Goal: Task Accomplishment & Management: Use online tool/utility

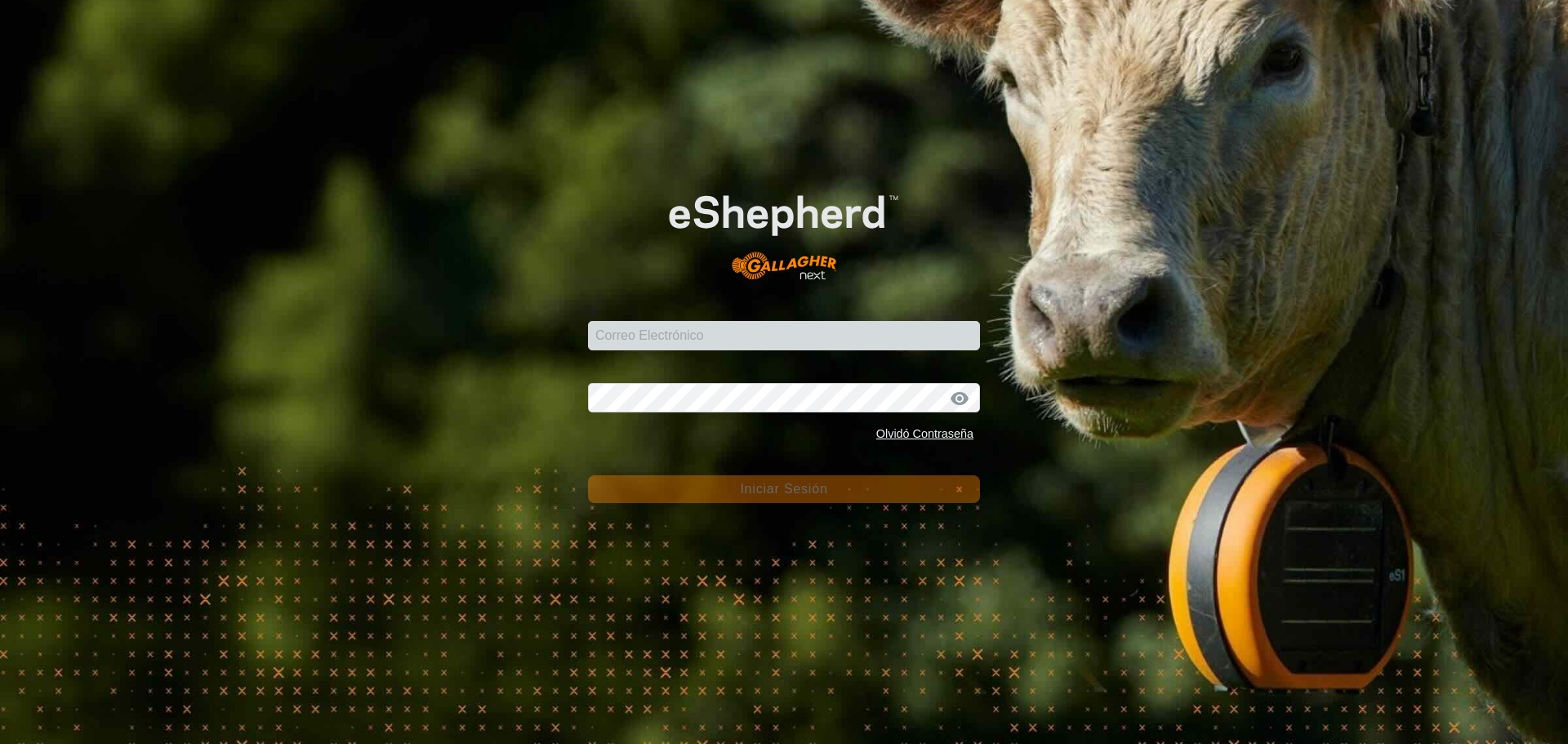
type input "[EMAIL_ADDRESS][DOMAIN_NAME]"
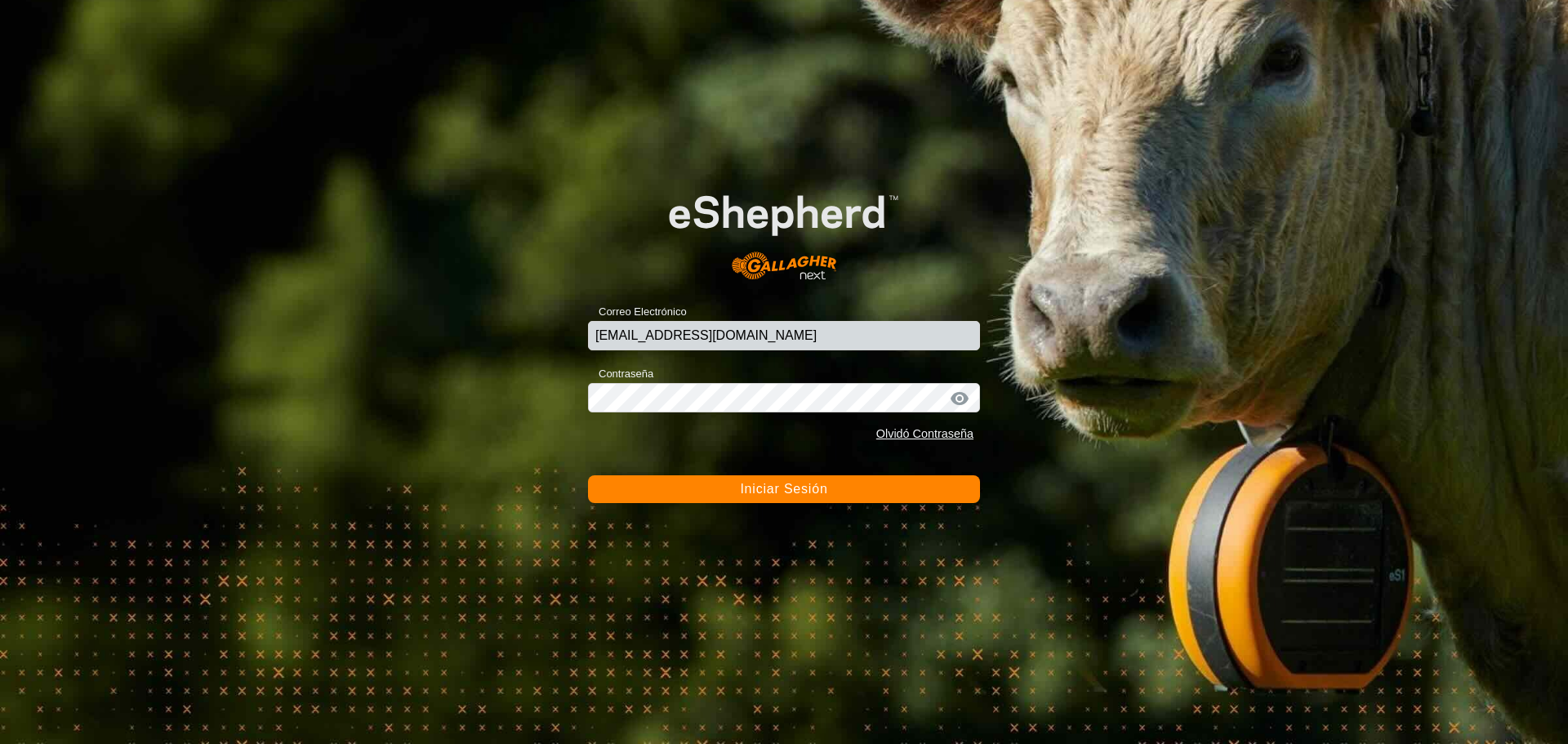
click at [792, 490] on span "Iniciar Sesión" at bounding box center [783, 488] width 87 height 13
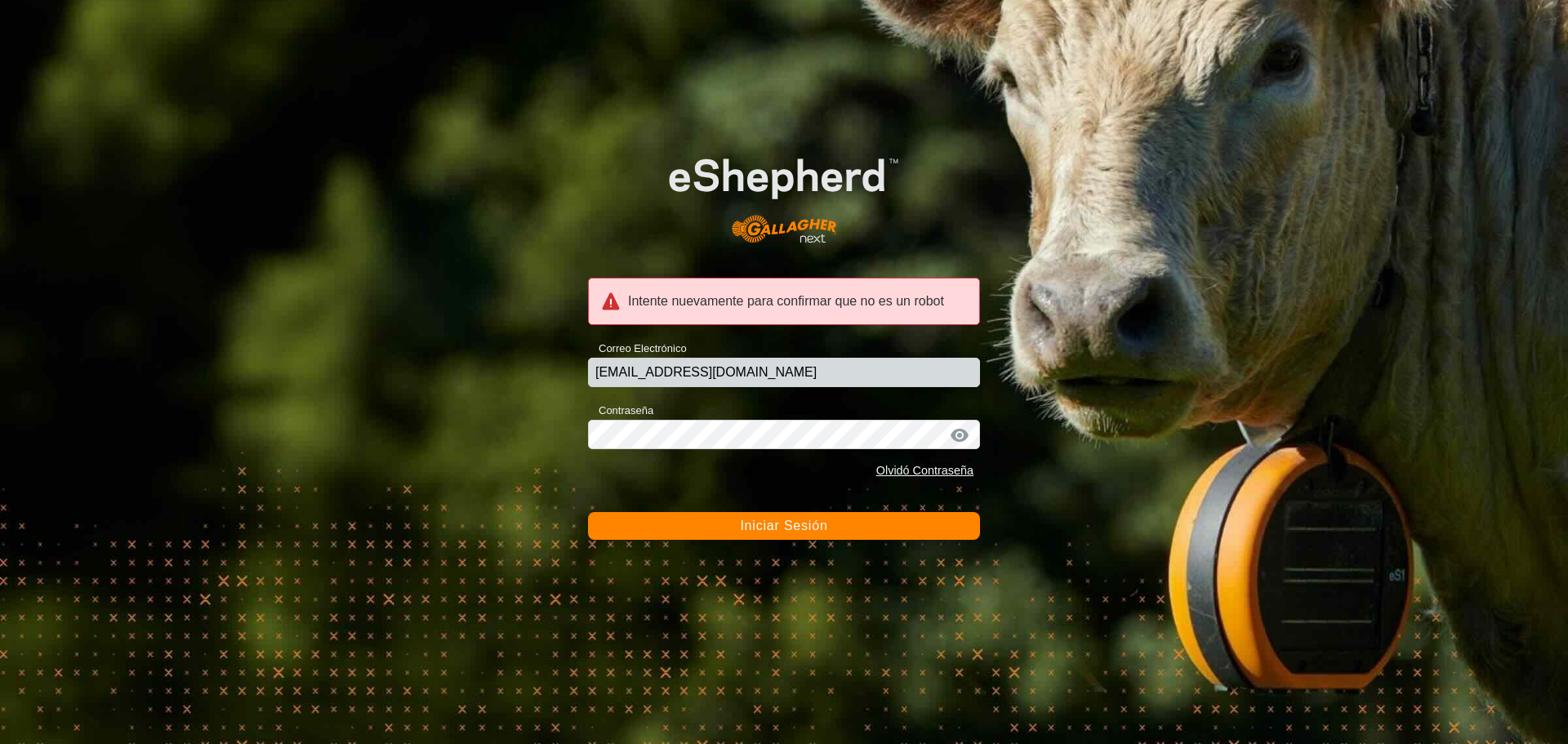
click at [792, 514] on button "Iniciar Sesión" at bounding box center [784, 526] width 392 height 28
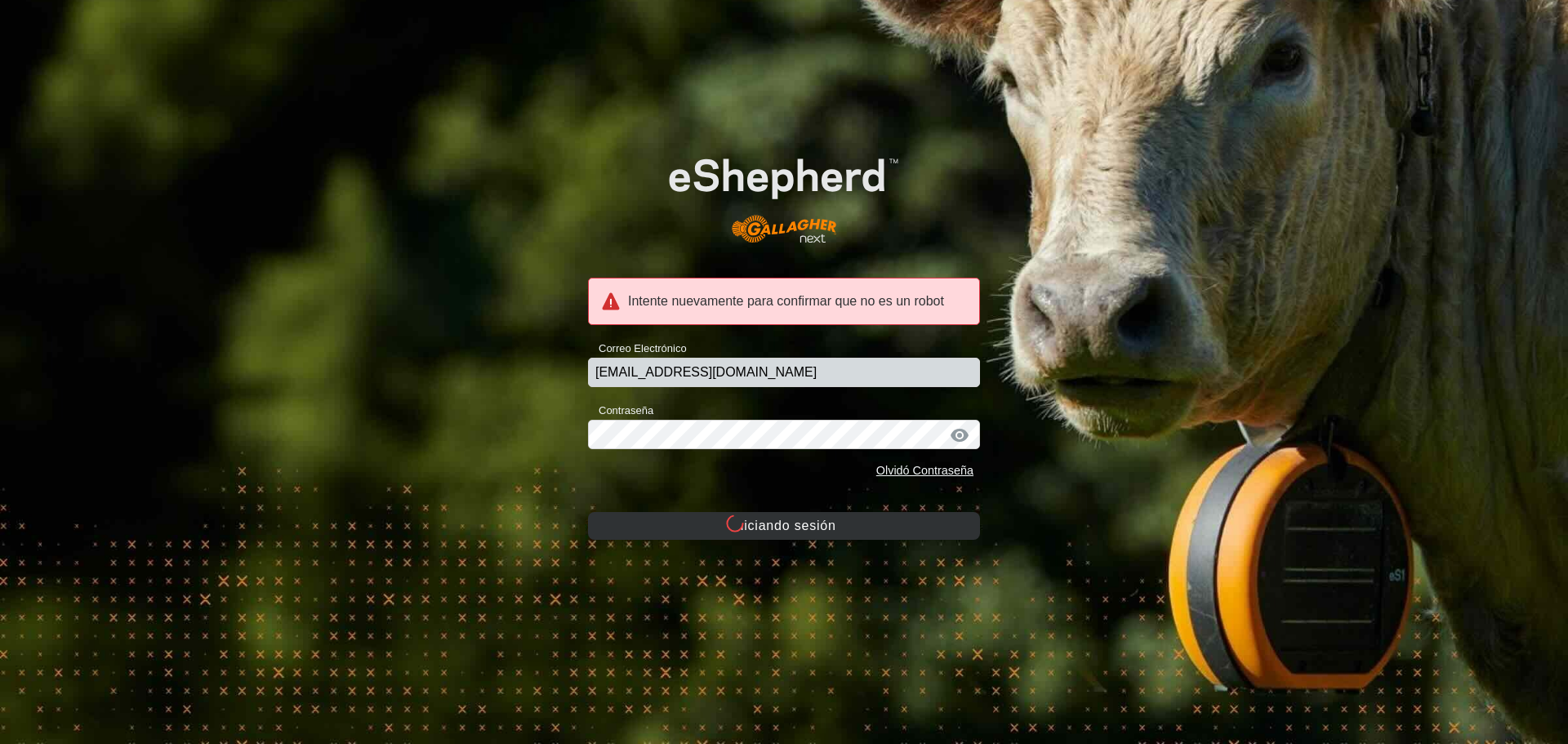
click at [792, 528] on button "Iniciando sesión" at bounding box center [784, 526] width 392 height 28
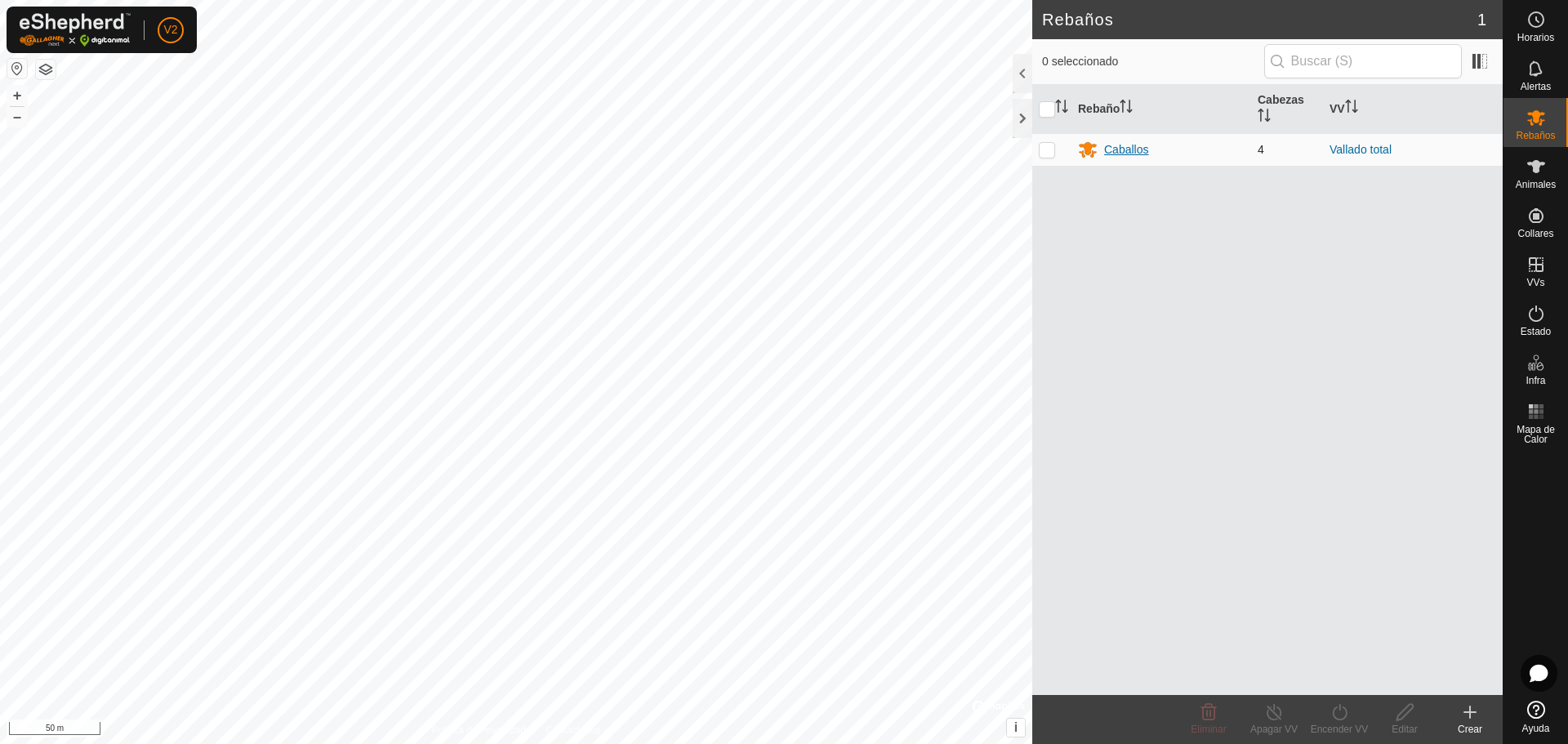
click at [1117, 146] on div "Caballos" at bounding box center [1126, 149] width 44 height 17
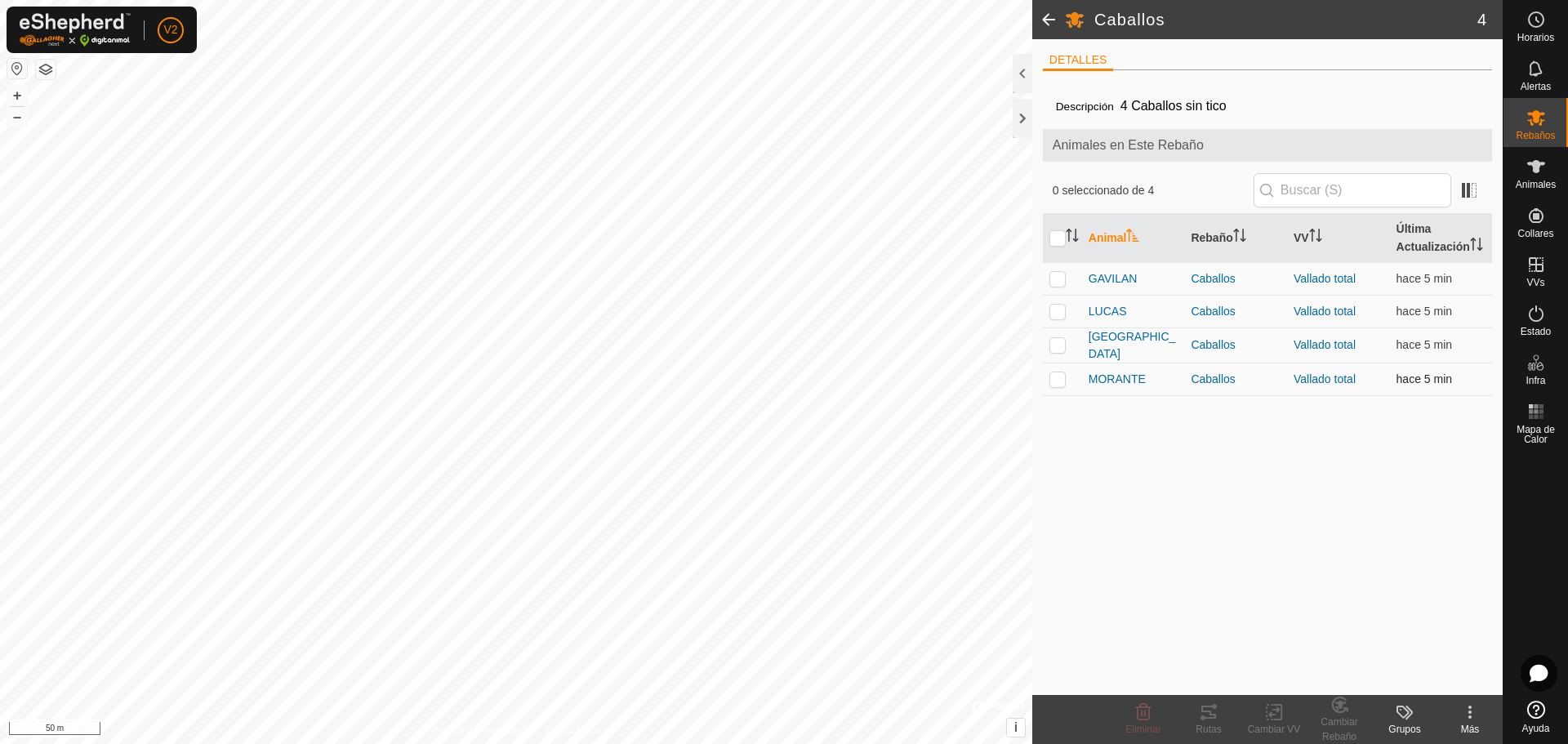
click at [1060, 385] on p-checkbox at bounding box center [1058, 378] width 16 height 13
checkbox input "true"
click at [1205, 714] on icon at bounding box center [1209, 713] width 20 height 20
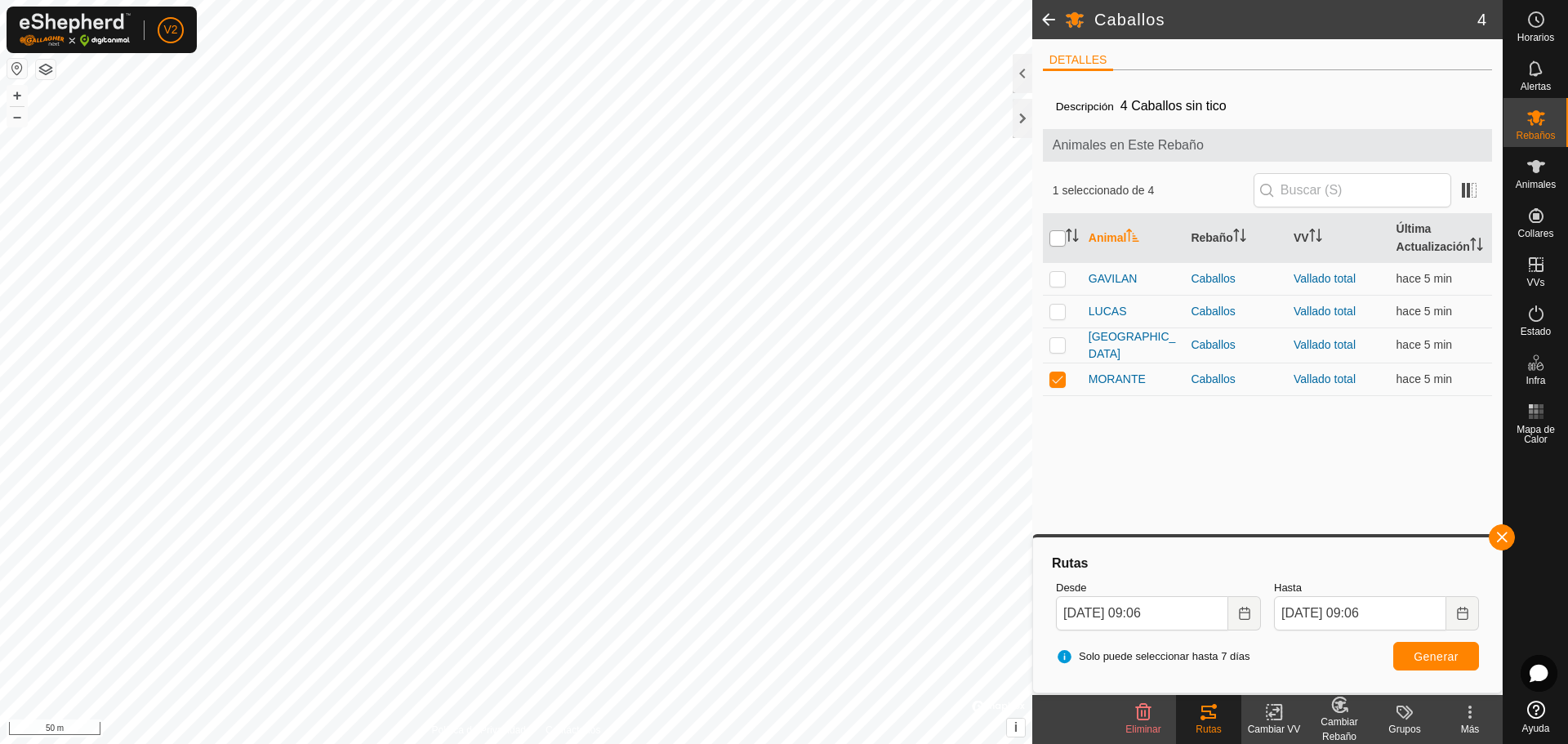
click at [1060, 246] on input "checkbox" at bounding box center [1058, 238] width 16 height 16
checkbox input "true"
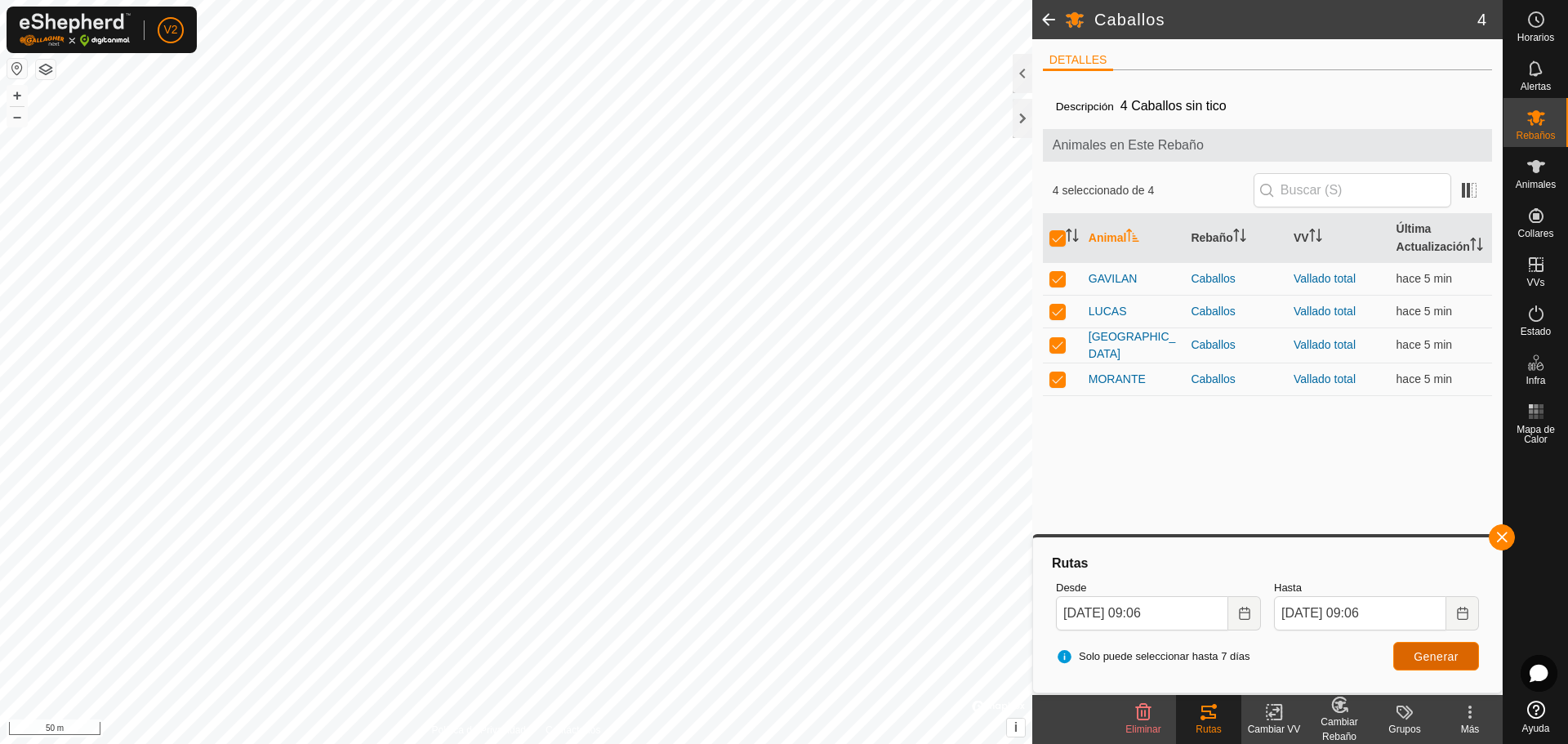
click at [1429, 651] on span "Generar" at bounding box center [1436, 656] width 45 height 13
click at [1023, 114] on div at bounding box center [1023, 119] width 20 height 40
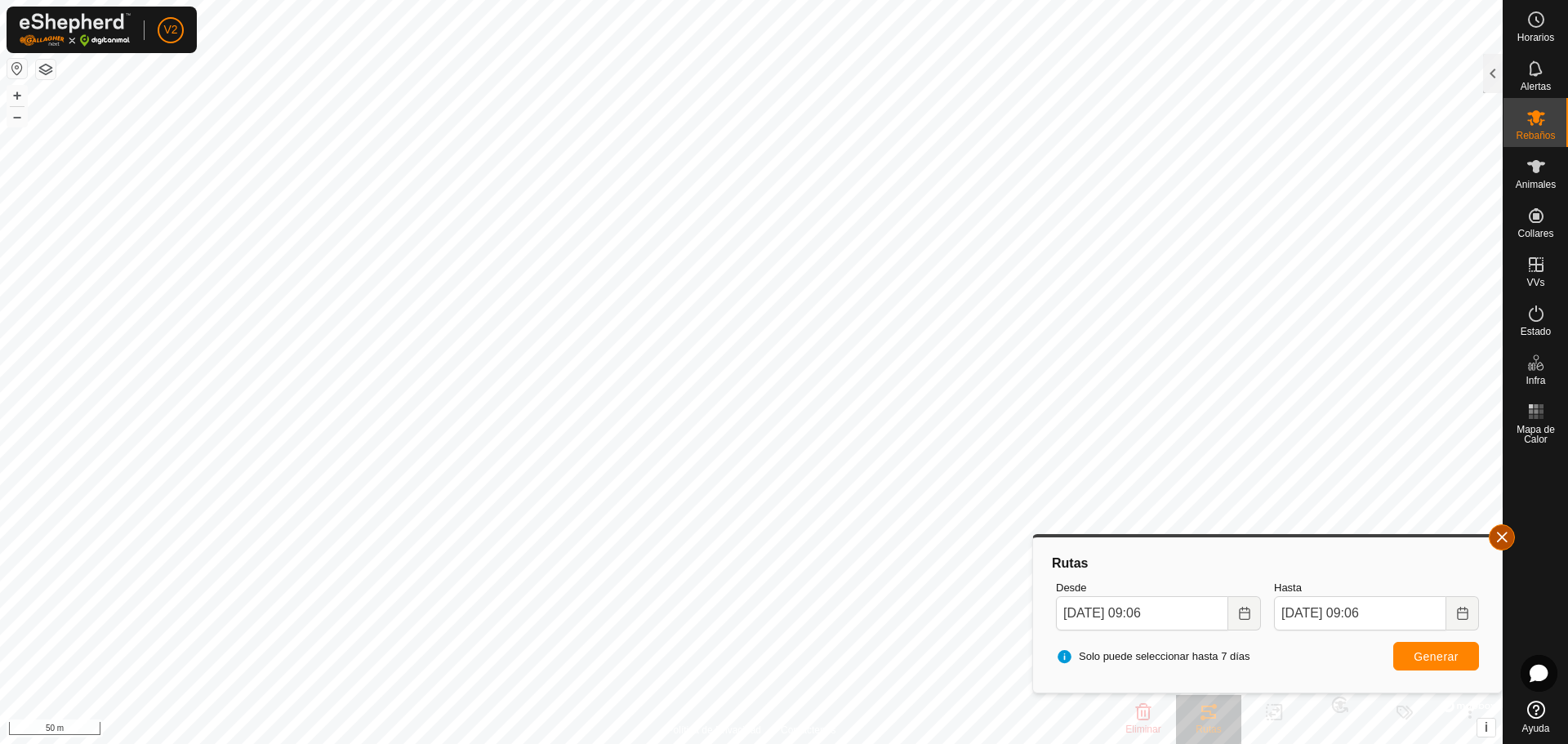
click at [1502, 536] on button "button" at bounding box center [1502, 536] width 26 height 26
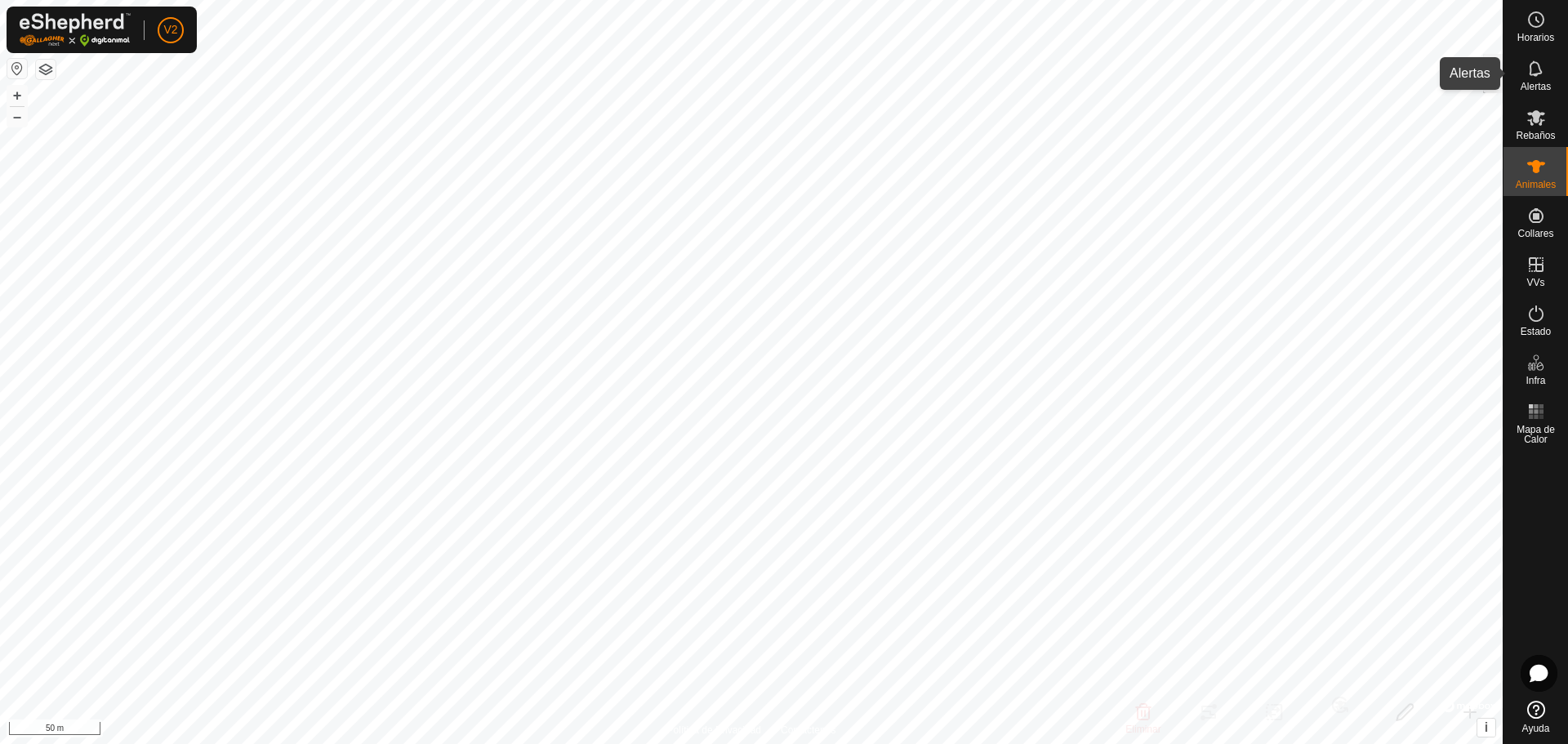
click at [1538, 67] on icon at bounding box center [1535, 67] width 13 height 15
click at [1491, 67] on div at bounding box center [1493, 74] width 20 height 40
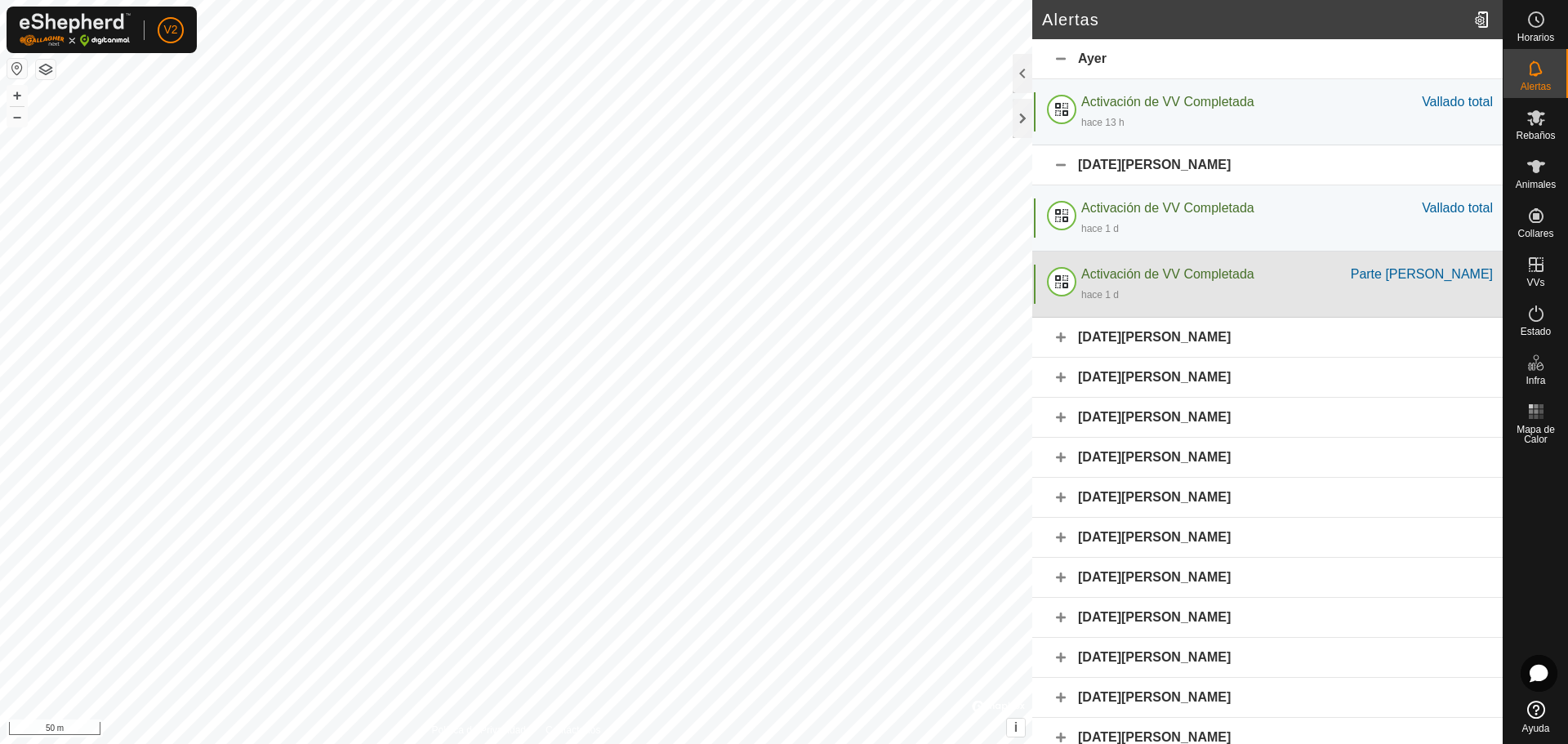
click at [1128, 277] on span "Activación de VV Completada" at bounding box center [1167, 273] width 173 height 13
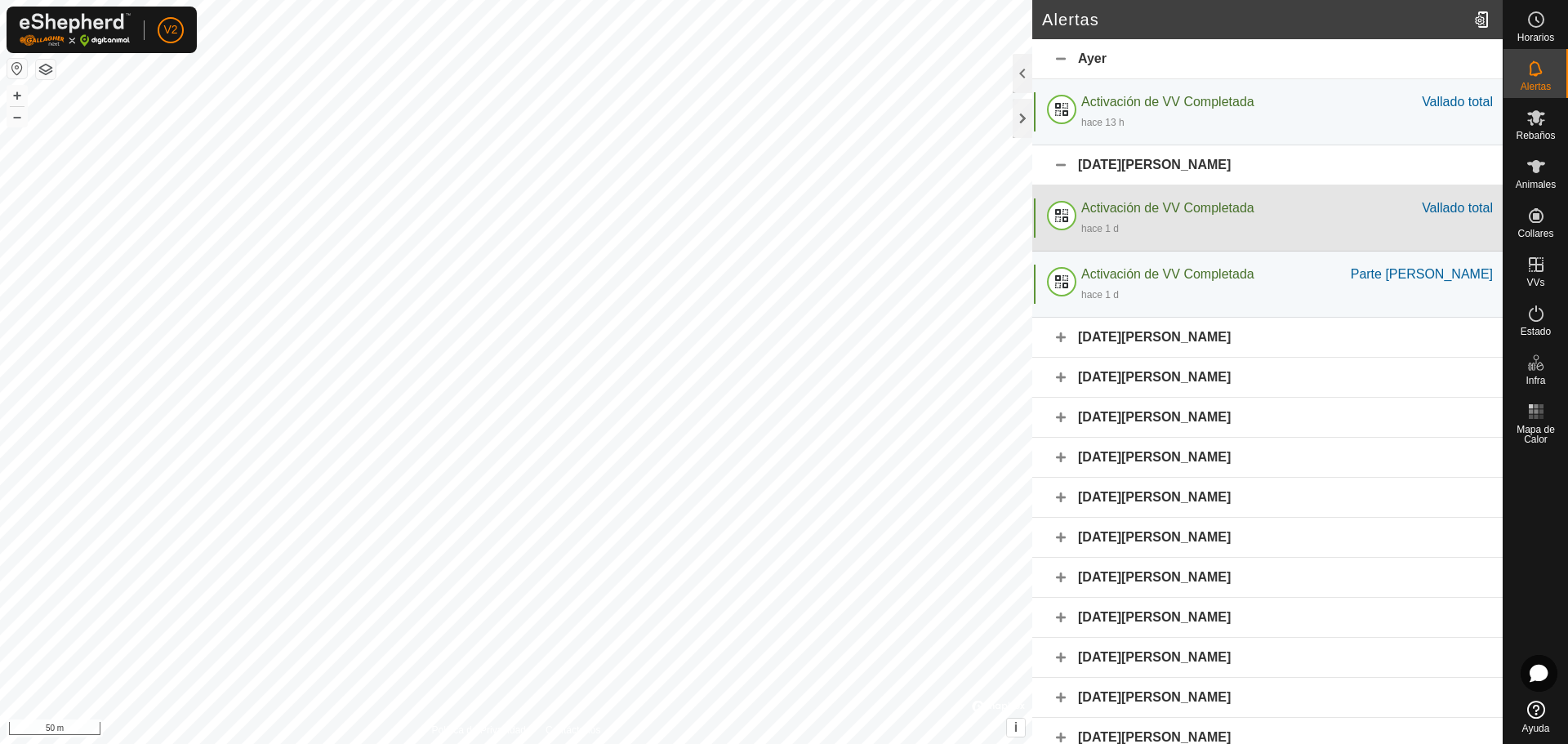
click at [1133, 208] on span "Activación de VV Completada" at bounding box center [1167, 208] width 173 height 13
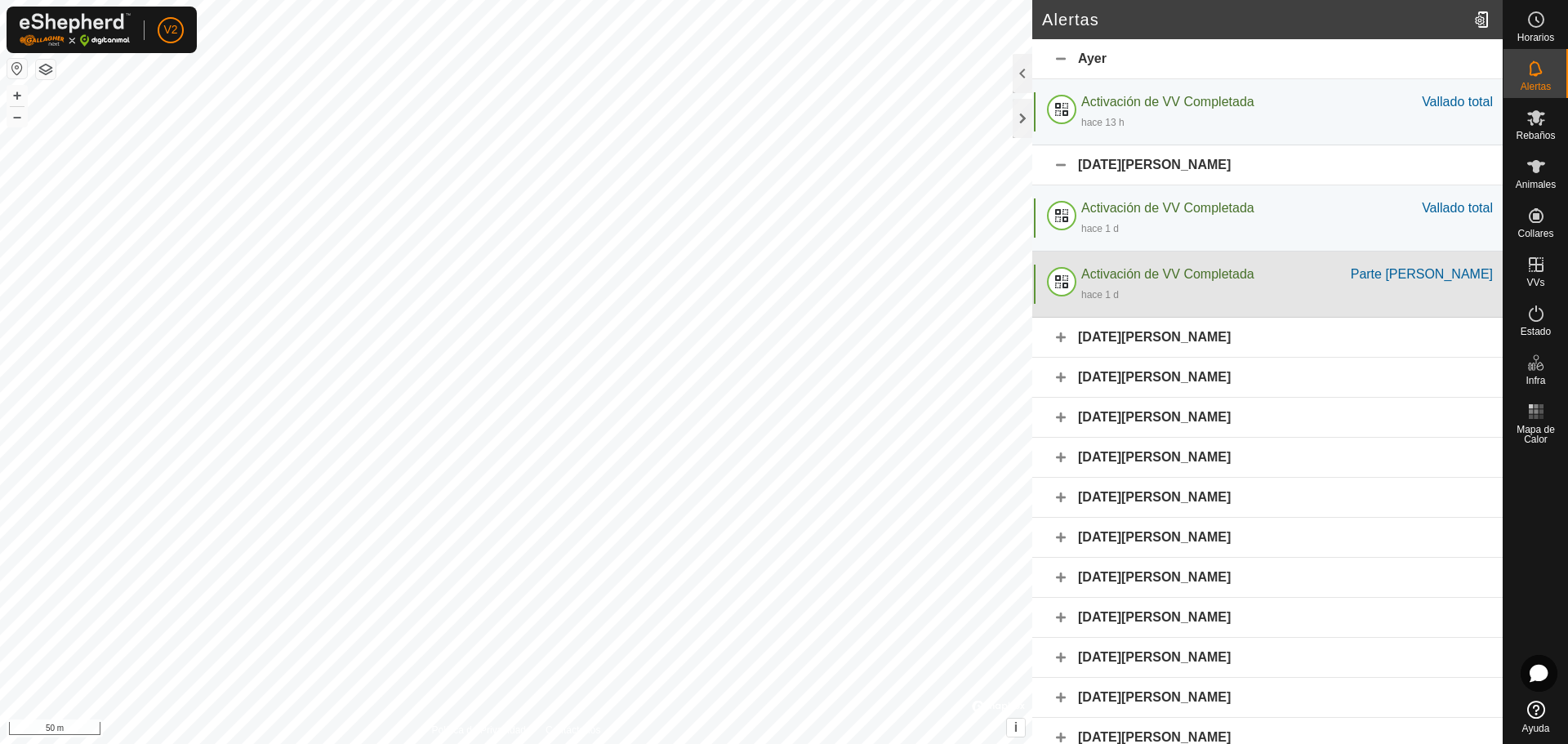
click at [1143, 276] on span "Activación de VV Completada" at bounding box center [1167, 273] width 173 height 13
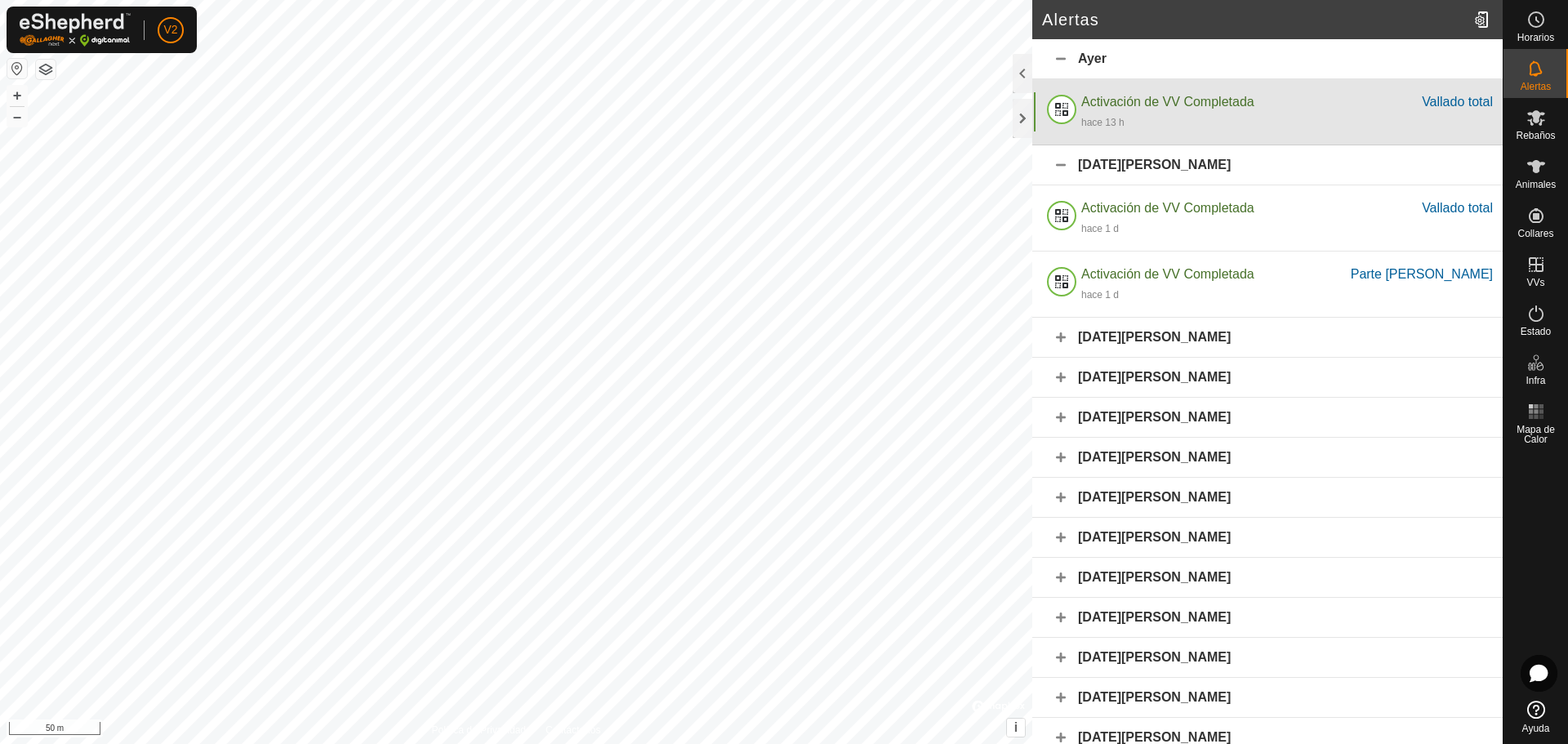
click at [1147, 118] on div "hace 13 h" at bounding box center [1287, 122] width 412 height 20
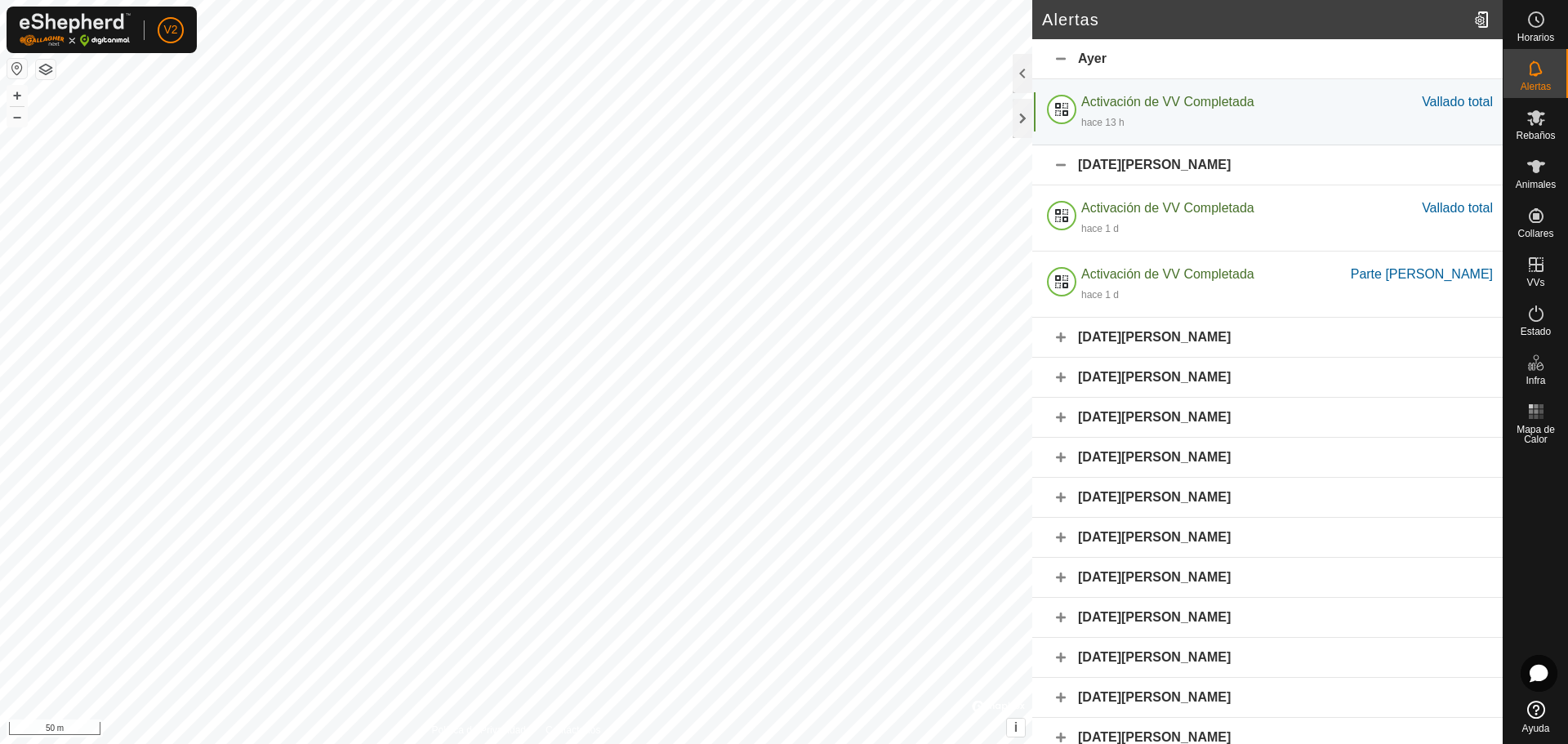
click at [1061, 60] on div "Ayer" at bounding box center [1267, 59] width 470 height 40
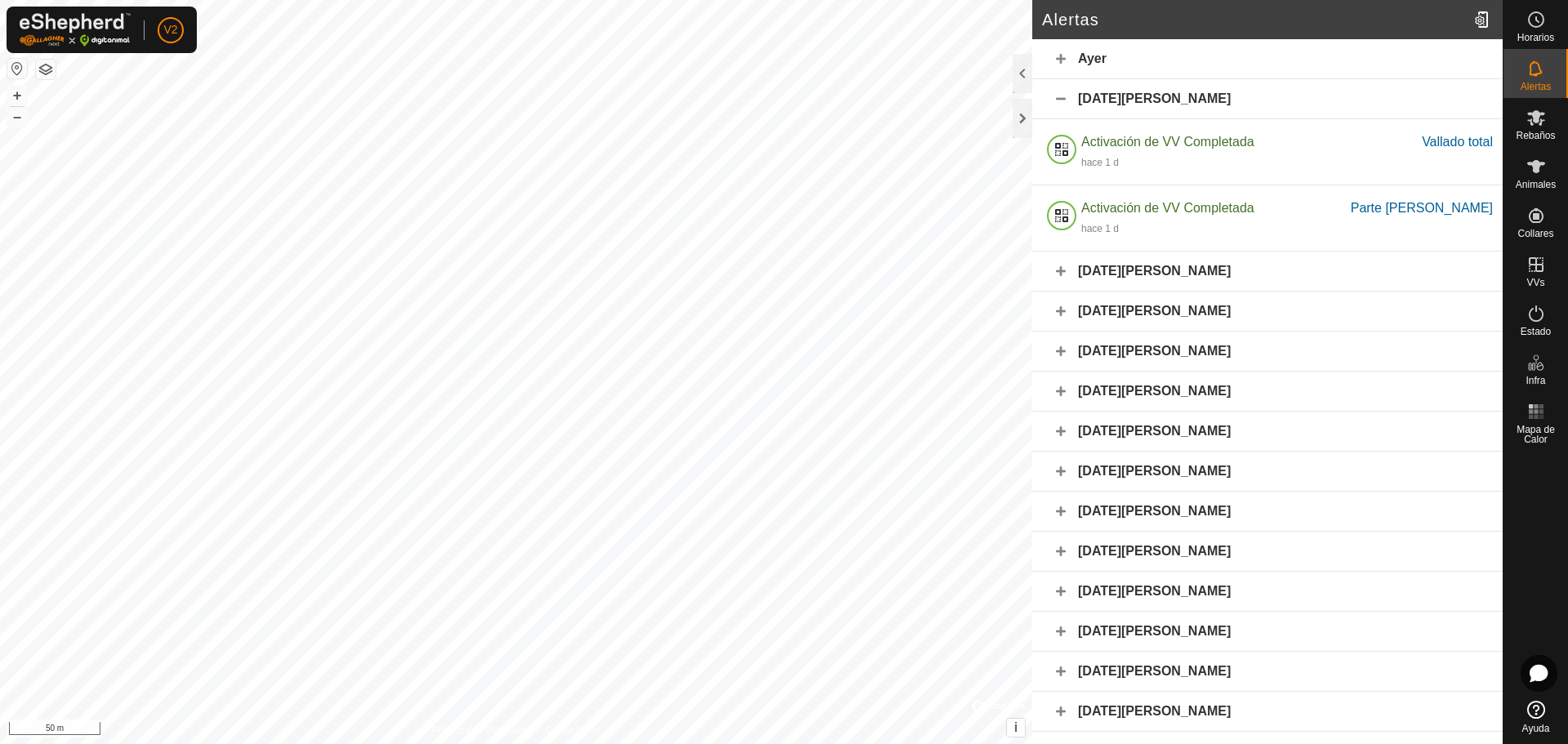
click at [1061, 264] on div "[DATE][PERSON_NAME]" at bounding box center [1267, 271] width 470 height 40
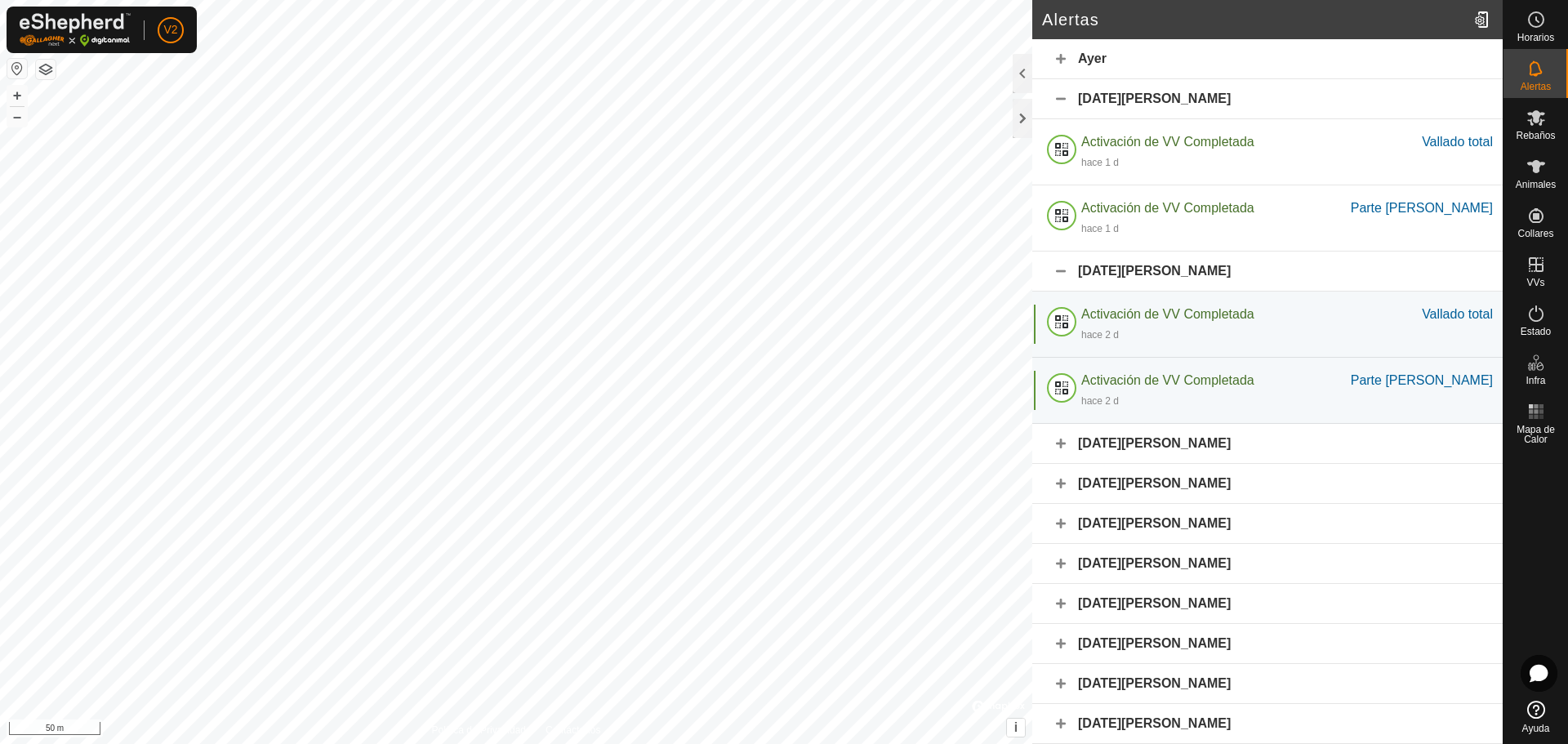
click at [1061, 264] on div "[DATE][PERSON_NAME]" at bounding box center [1267, 271] width 470 height 40
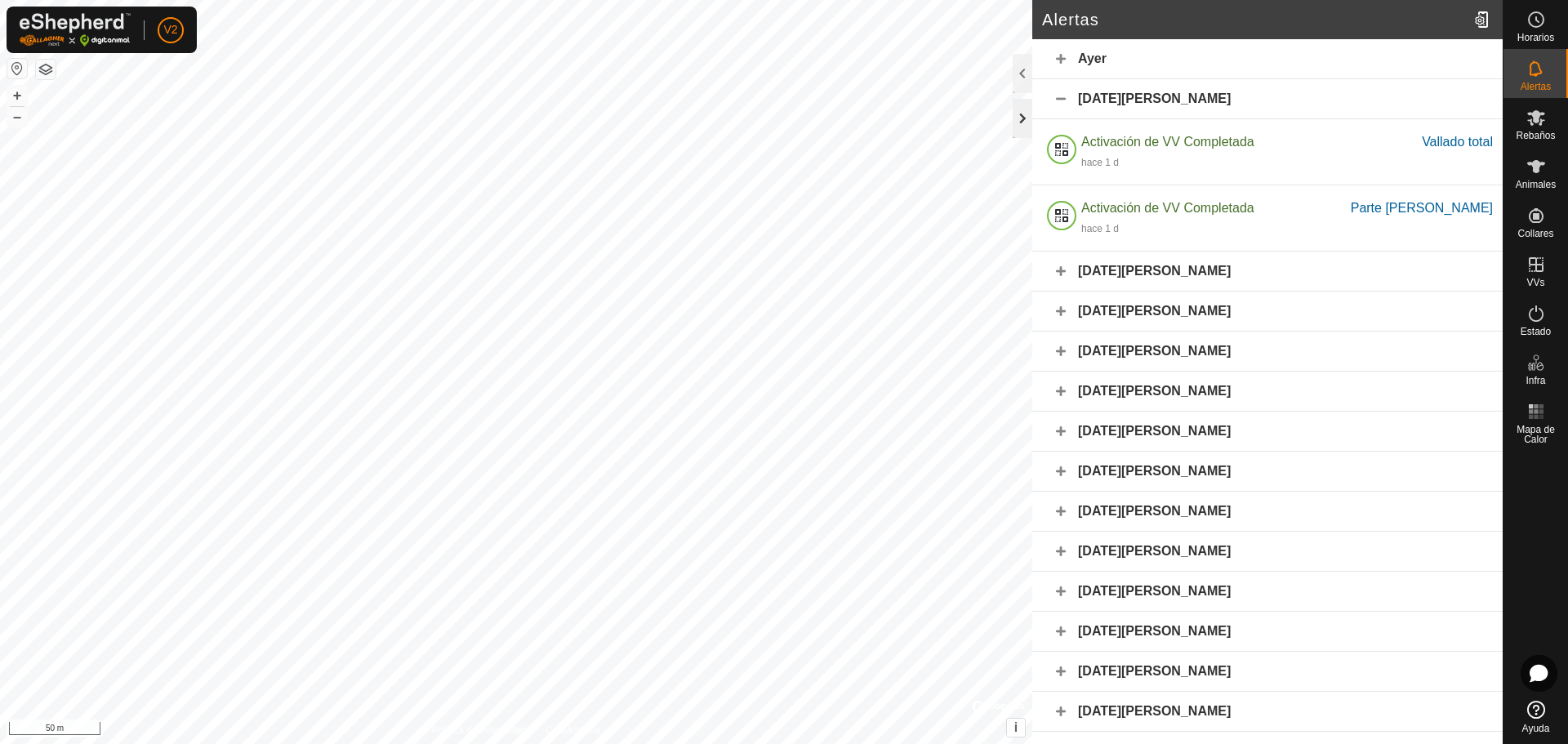
click at [1023, 119] on div at bounding box center [1023, 119] width 20 height 40
